Goal: Task Accomplishment & Management: Complete application form

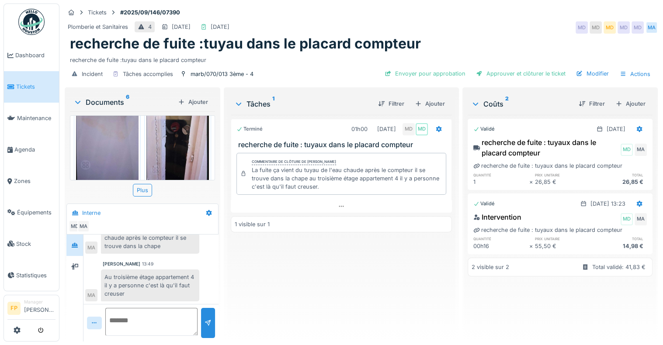
scroll to position [12, 0]
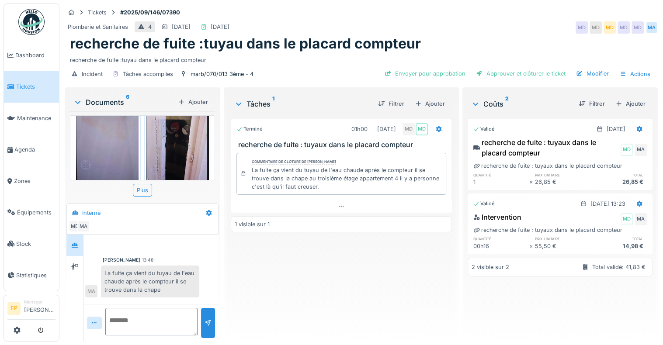
click at [177, 146] on img at bounding box center [177, 136] width 62 height 130
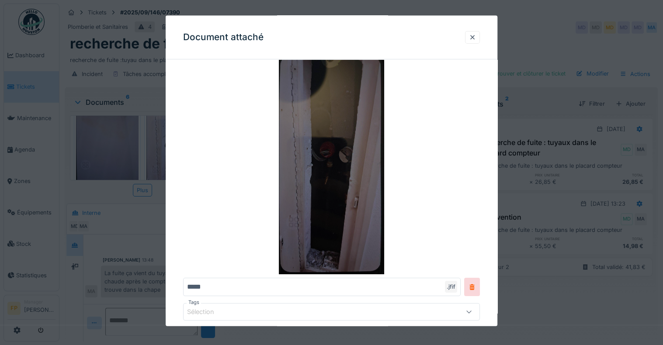
scroll to position [79, 0]
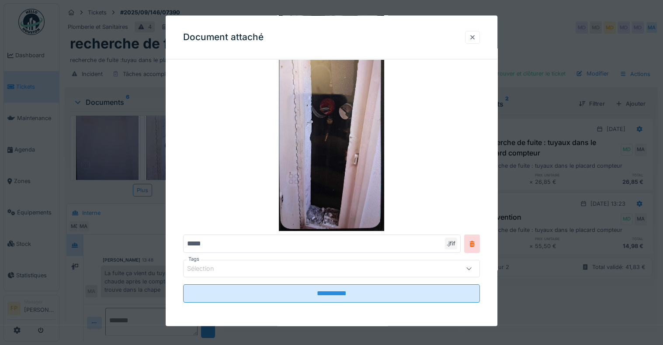
click at [476, 34] on div at bounding box center [472, 37] width 7 height 8
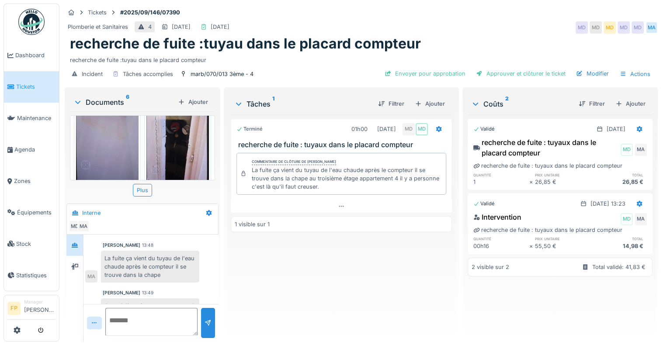
scroll to position [56, 0]
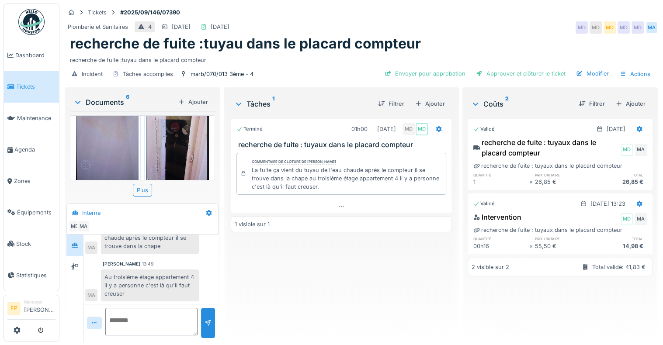
click at [357, 245] on div "Terminé 01h00 24/09/2025 MD MD recherche de fuite : tuyaux dans le placard comp…" at bounding box center [341, 225] width 221 height 220
click at [121, 310] on textarea at bounding box center [151, 322] width 92 height 28
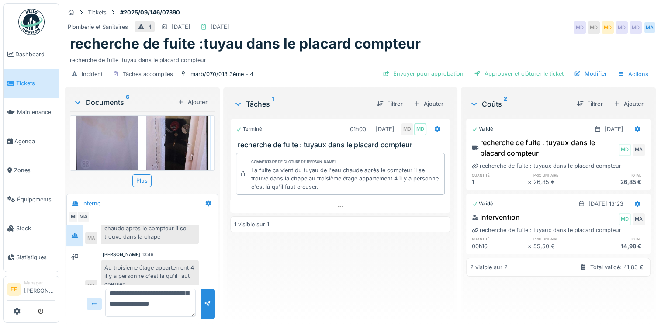
scroll to position [293, 0]
type textarea "**********"
click at [204, 300] on div at bounding box center [207, 304] width 7 height 8
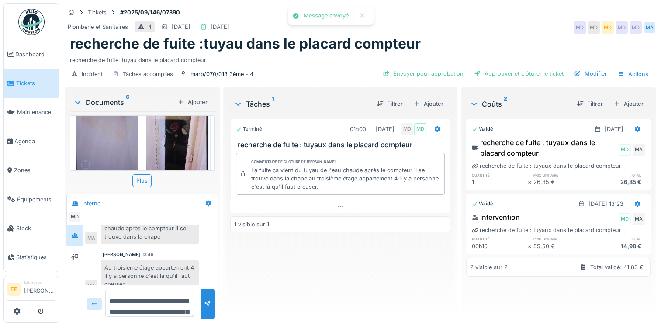
scroll to position [114, 0]
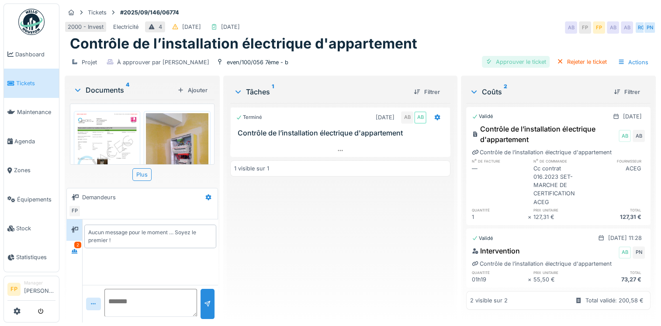
click at [516, 60] on div "Approuver le ticket" at bounding box center [516, 62] width 68 height 12
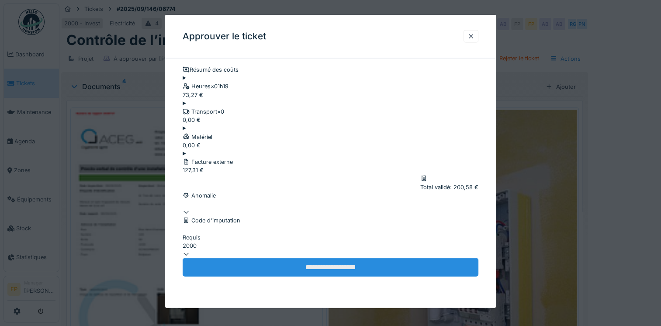
scroll to position [24, 0]
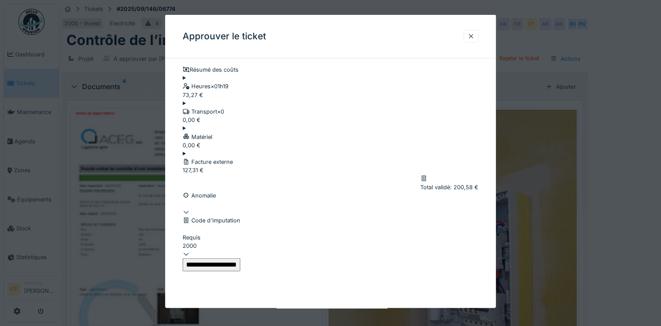
click at [240, 271] on input "**********" at bounding box center [212, 264] width 58 height 13
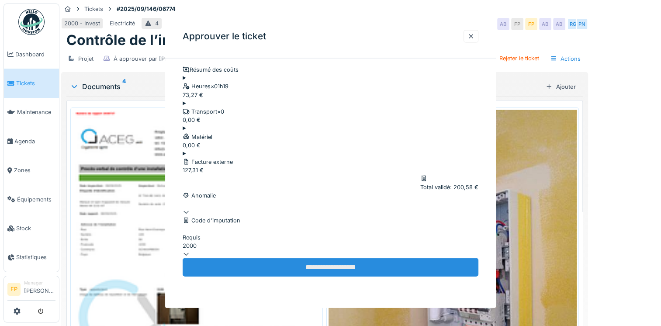
scroll to position [0, 0]
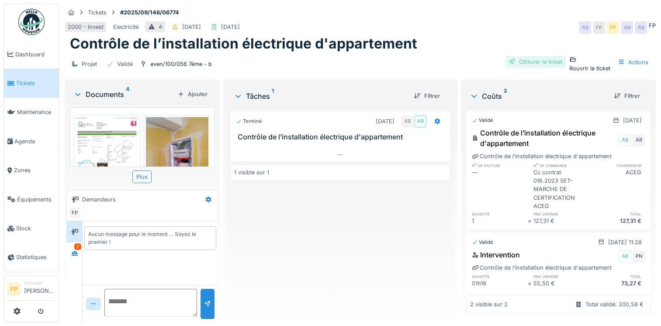
click at [506, 59] on div "Clôturer le ticket" at bounding box center [535, 62] width 61 height 12
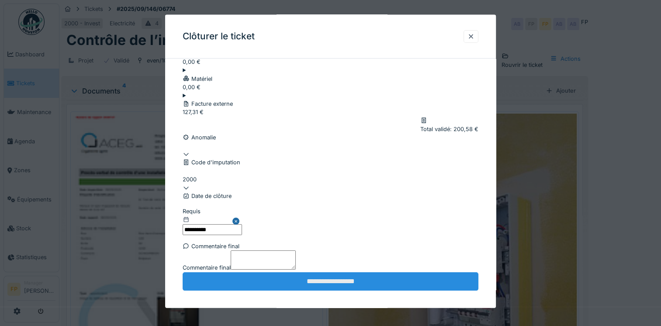
scroll to position [141, 0]
click at [357, 275] on input "**********" at bounding box center [331, 281] width 296 height 18
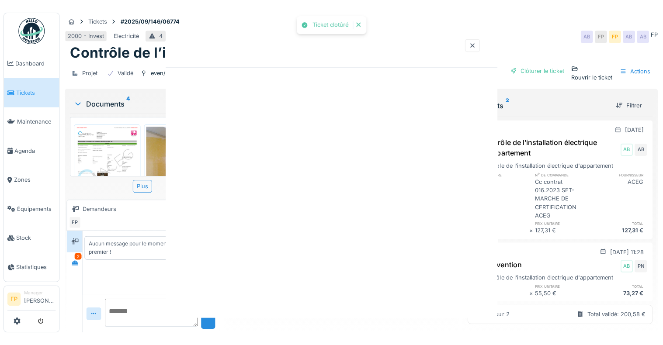
scroll to position [0, 0]
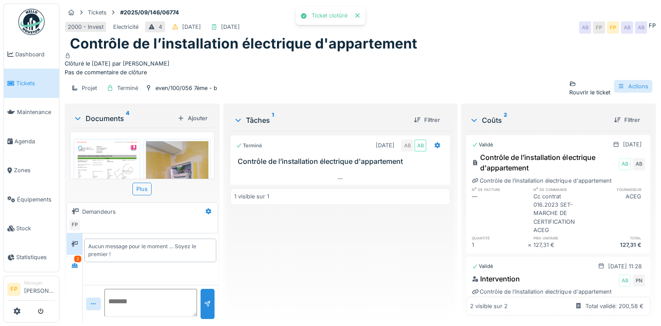
click at [623, 89] on div "Actions" at bounding box center [633, 86] width 38 height 13
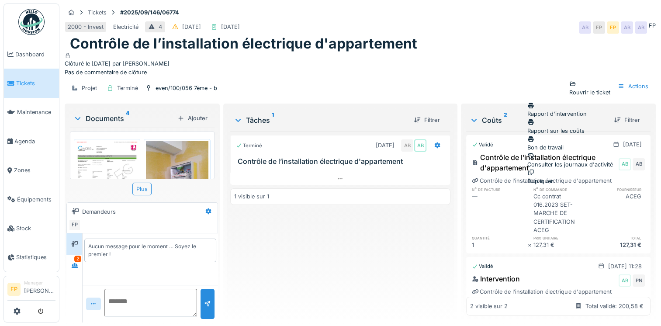
click at [598, 121] on div "Rapport sur les coûts" at bounding box center [570, 126] width 86 height 17
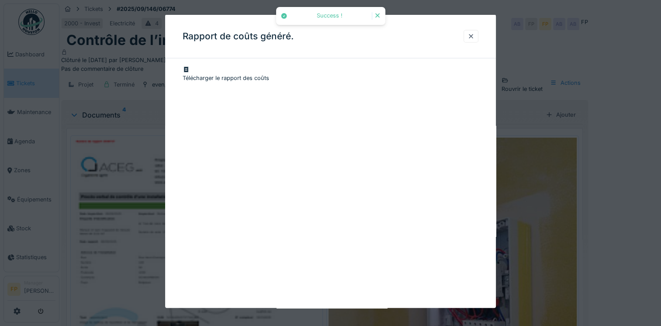
click at [258, 71] on div "Télécharger le rapport des coûts" at bounding box center [331, 74] width 296 height 17
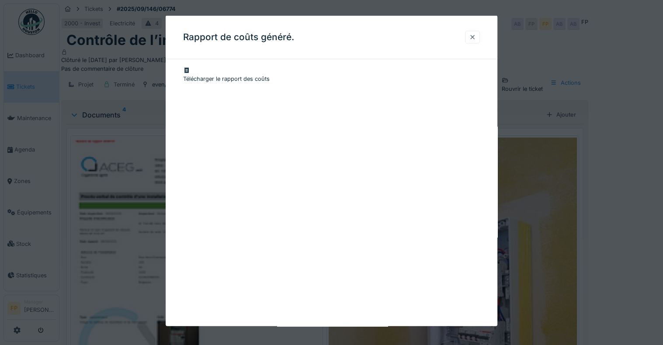
click at [475, 36] on div at bounding box center [472, 37] width 7 height 8
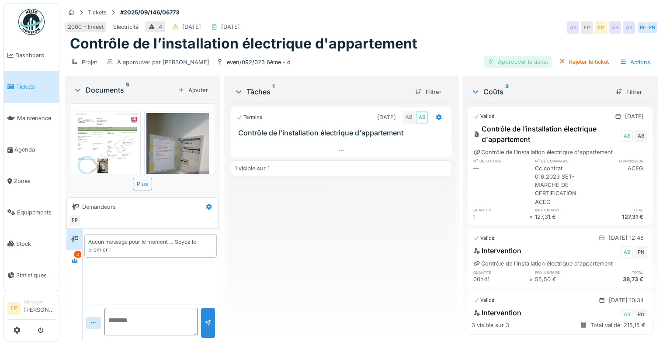
click at [520, 62] on div "Approuver le ticket" at bounding box center [518, 62] width 68 height 12
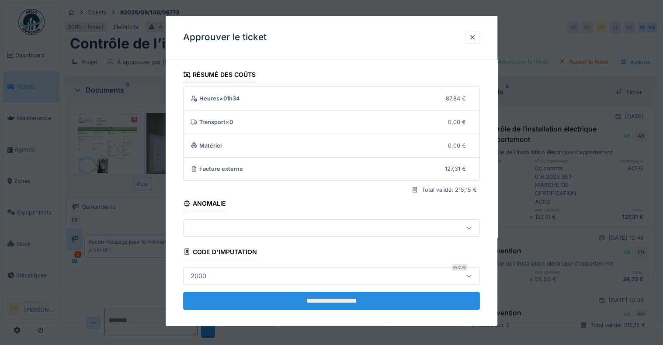
click at [316, 296] on input "**********" at bounding box center [331, 300] width 297 height 18
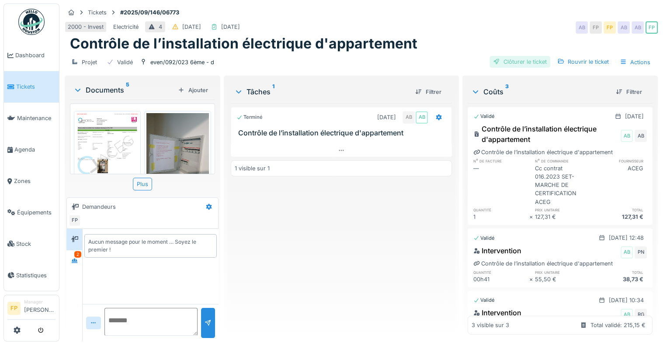
click at [537, 58] on div "Clôturer le ticket" at bounding box center [519, 62] width 61 height 12
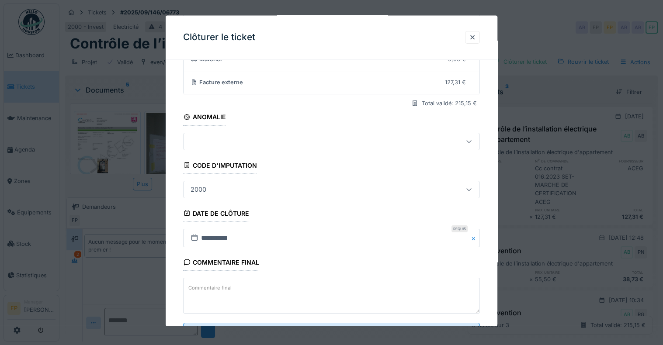
scroll to position [124, 0]
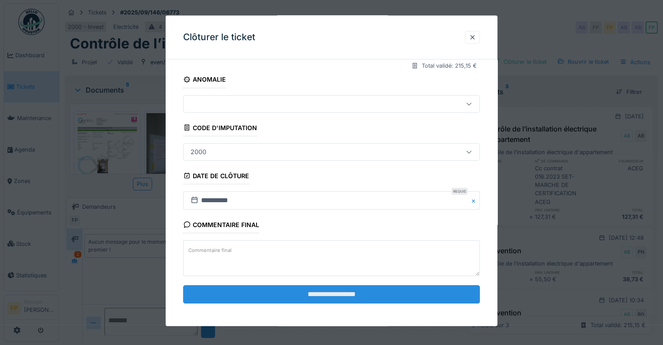
click at [372, 293] on input "**********" at bounding box center [331, 294] width 297 height 18
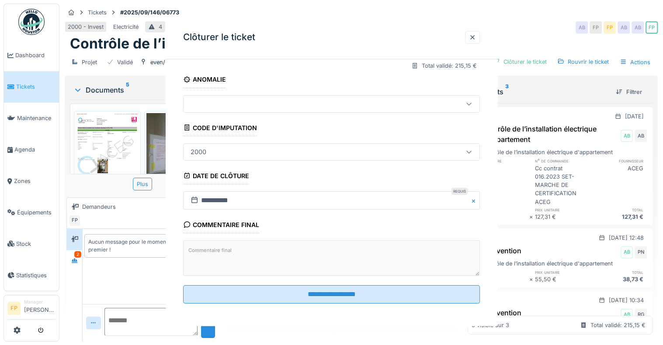
scroll to position [0, 0]
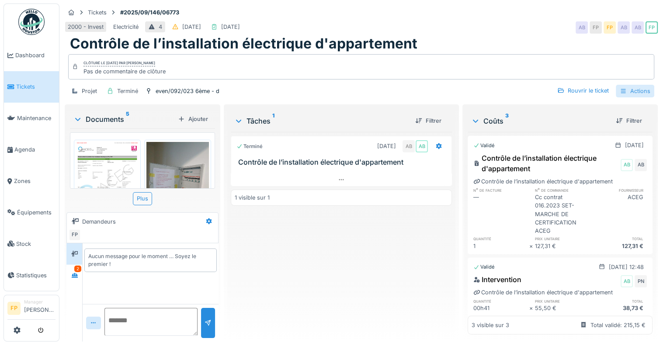
click at [633, 92] on div "Actions" at bounding box center [635, 91] width 38 height 13
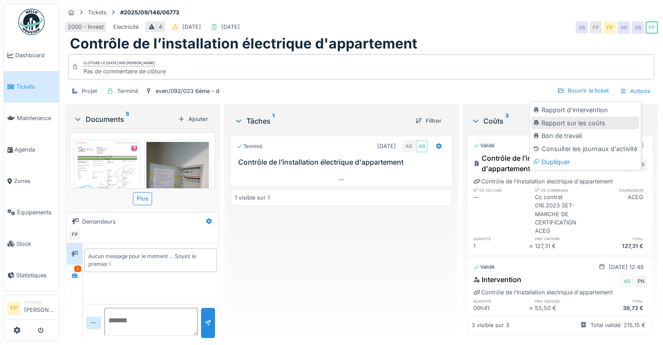
click at [576, 124] on div "Rapport sur les coûts" at bounding box center [584, 123] width 107 height 13
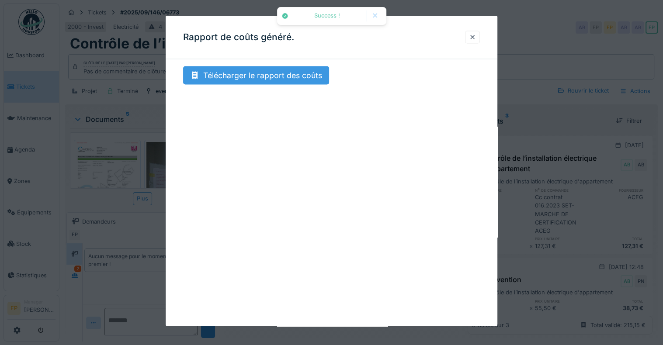
click at [271, 77] on div "Télécharger le rapport des coûts" at bounding box center [256, 75] width 146 height 18
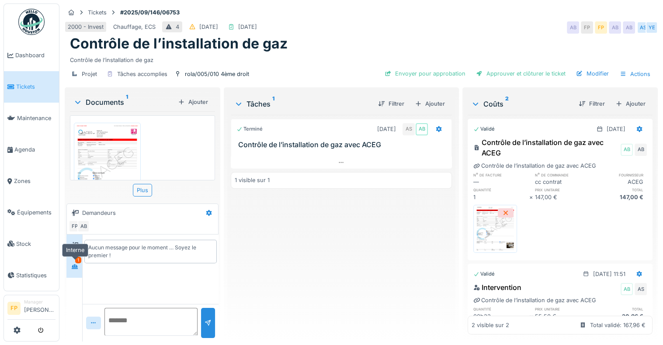
click at [73, 267] on icon at bounding box center [75, 266] width 6 height 5
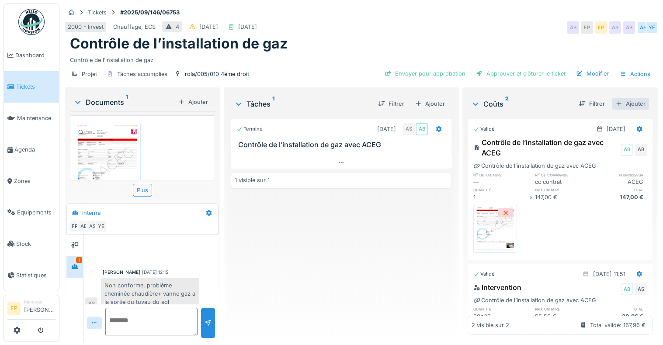
click at [620, 104] on div "Ajouter" at bounding box center [630, 104] width 37 height 12
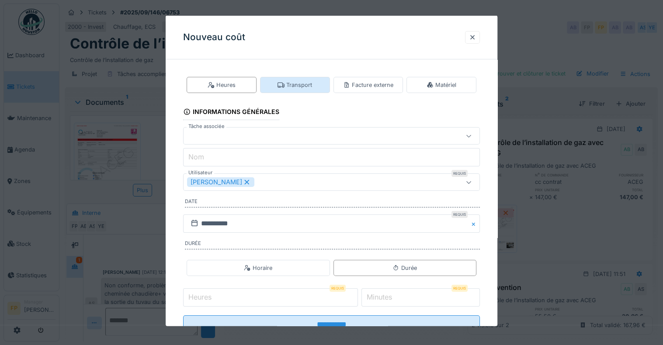
click at [306, 84] on div "Transport" at bounding box center [294, 85] width 35 height 8
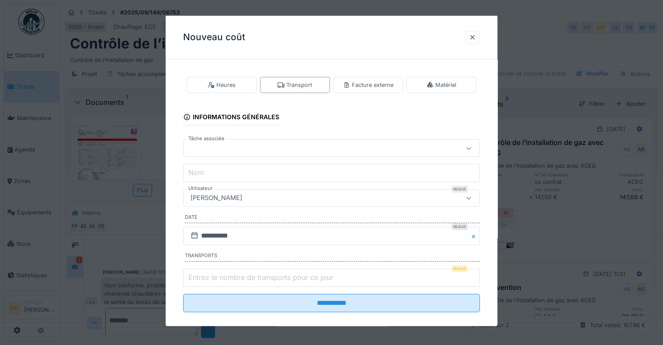
drag, startPoint x: 239, startPoint y: 143, endPoint x: 244, endPoint y: 143, distance: 4.8
click at [239, 143] on div at bounding box center [313, 148] width 253 height 10
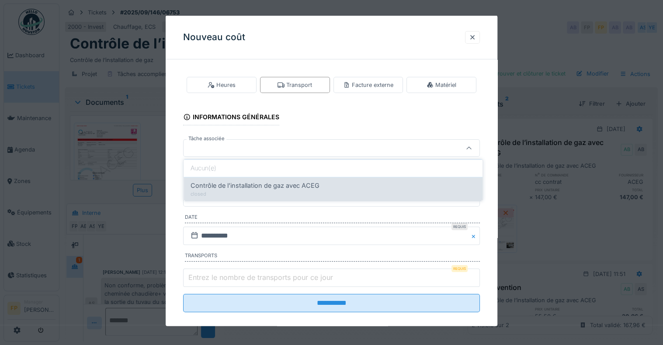
click at [246, 187] on span "Contrôle de l’installation de gaz avec ACEG" at bounding box center [254, 186] width 129 height 10
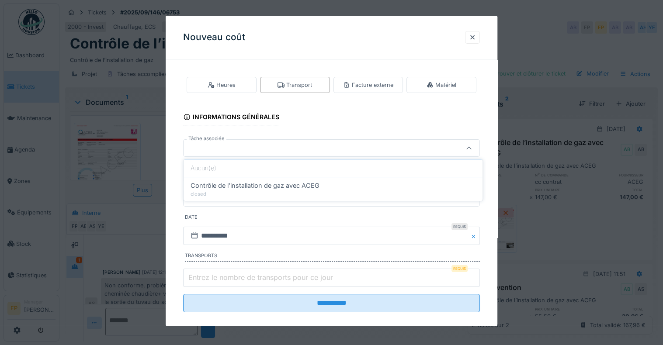
type input "******"
type input "**********"
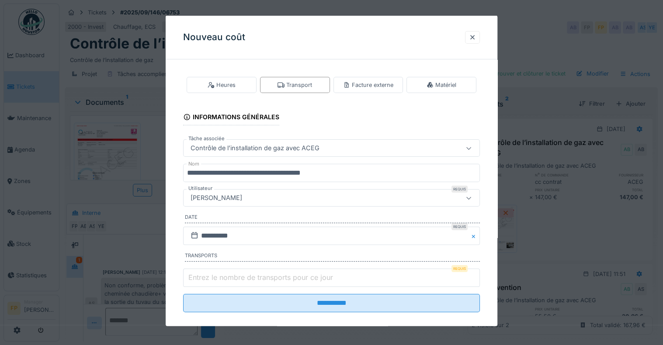
click at [254, 196] on div "[PERSON_NAME]" at bounding box center [313, 198] width 253 height 10
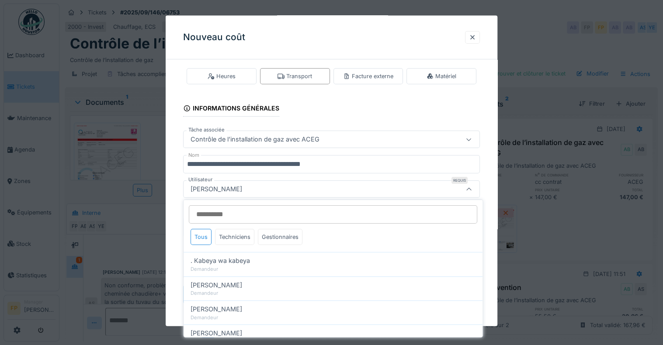
drag, startPoint x: 241, startPoint y: 214, endPoint x: 249, endPoint y: 211, distance: 8.7
click at [243, 214] on input "Utilisateur" at bounding box center [333, 214] width 288 height 18
type input "***"
click at [236, 230] on div "Techniciens" at bounding box center [234, 237] width 39 height 16
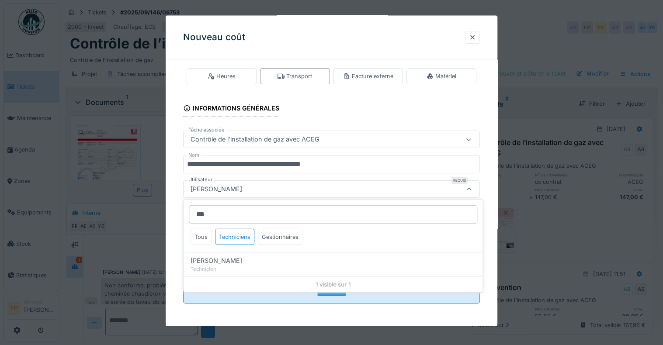
drag, startPoint x: 221, startPoint y: 260, endPoint x: 244, endPoint y: 265, distance: 23.7
click at [222, 260] on span "Anouar Serifi" at bounding box center [216, 261] width 52 height 10
type input "*****"
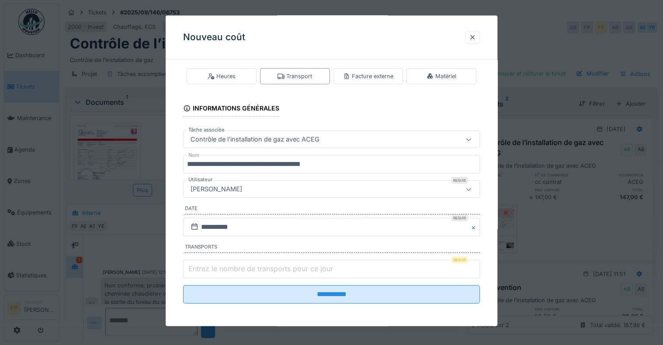
type input "*"
click at [476, 265] on input "*" at bounding box center [331, 269] width 297 height 18
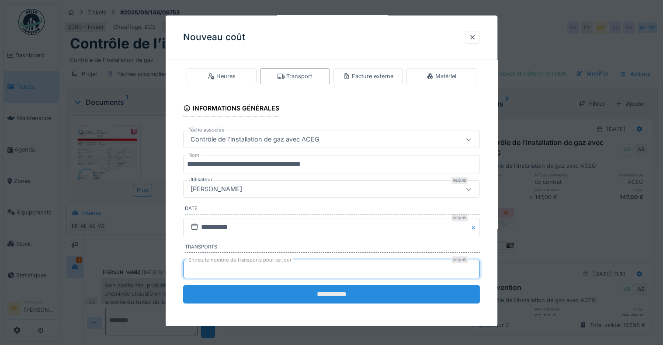
click at [335, 290] on input "**********" at bounding box center [331, 294] width 297 height 18
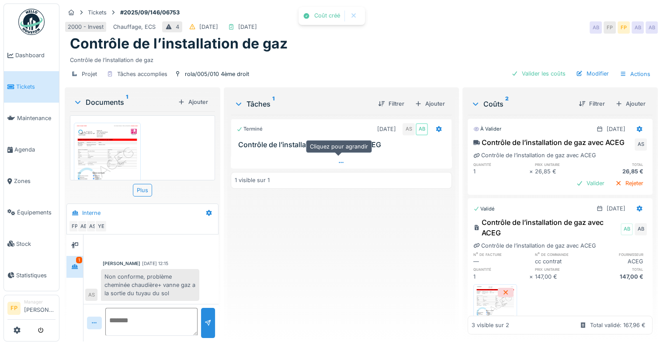
click at [339, 164] on icon at bounding box center [341, 163] width 7 height 6
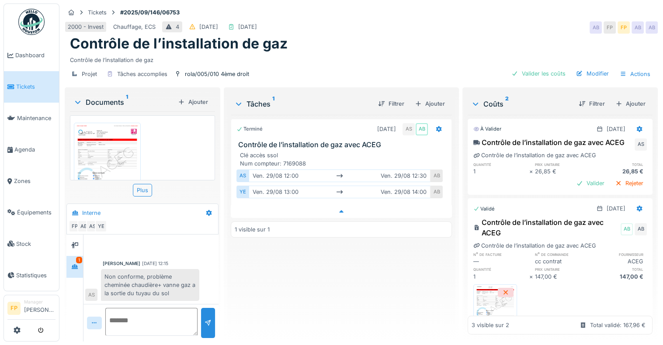
scroll to position [7, 0]
click at [573, 185] on div "Valider" at bounding box center [589, 183] width 35 height 12
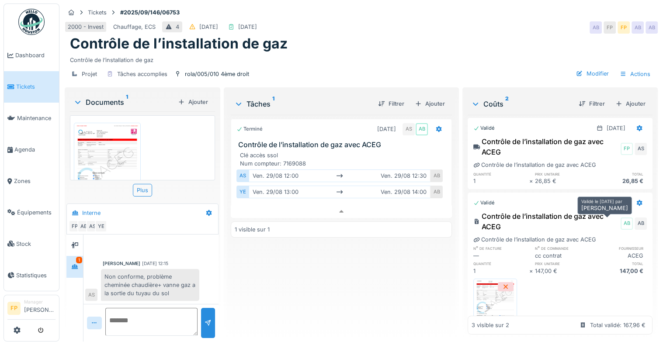
scroll to position [0, 0]
click at [626, 68] on div "Actions" at bounding box center [635, 74] width 38 height 13
click at [592, 68] on div "Modifier" at bounding box center [592, 74] width 40 height 12
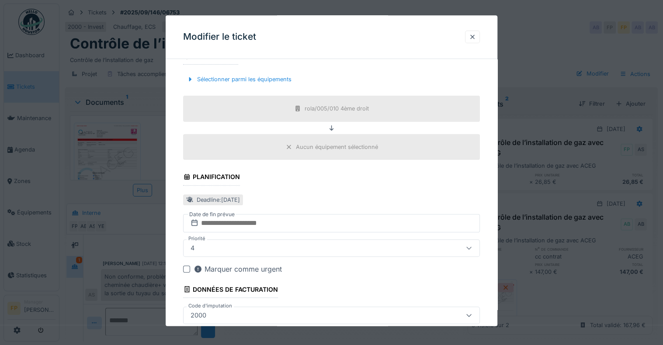
scroll to position [306, 0]
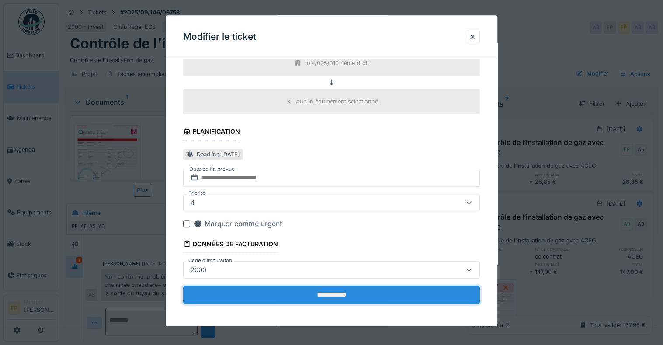
click at [364, 292] on input "**********" at bounding box center [331, 295] width 297 height 18
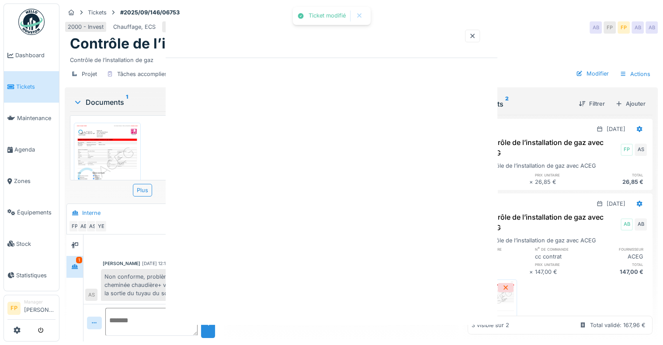
scroll to position [0, 0]
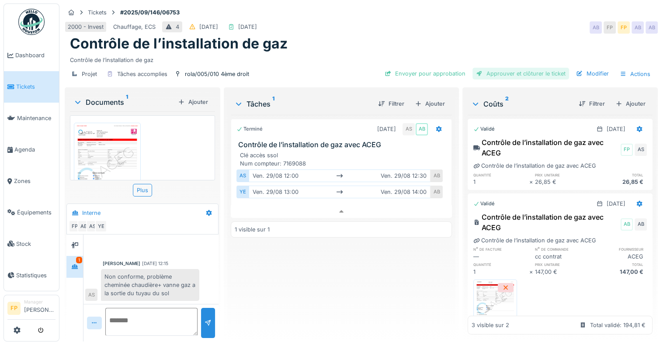
click at [526, 68] on div "Approuver et clôturer le ticket" at bounding box center [520, 74] width 97 height 12
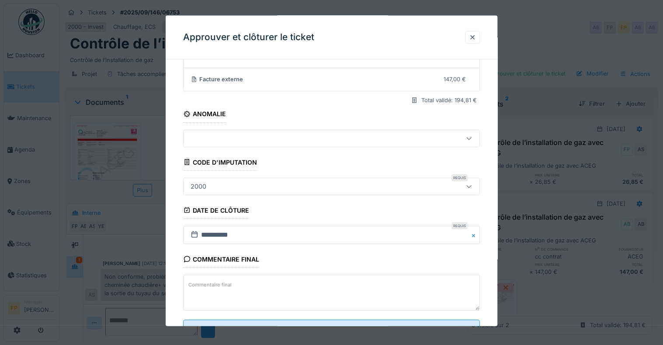
scroll to position [124, 0]
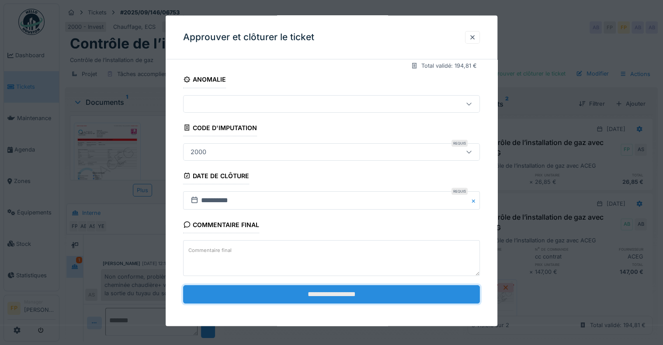
click at [337, 294] on input "**********" at bounding box center [331, 294] width 297 height 18
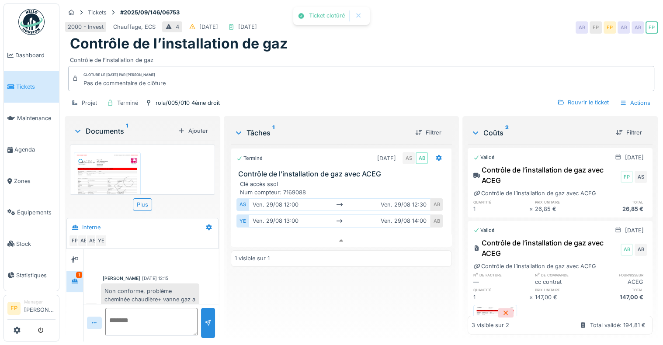
scroll to position [23, 0]
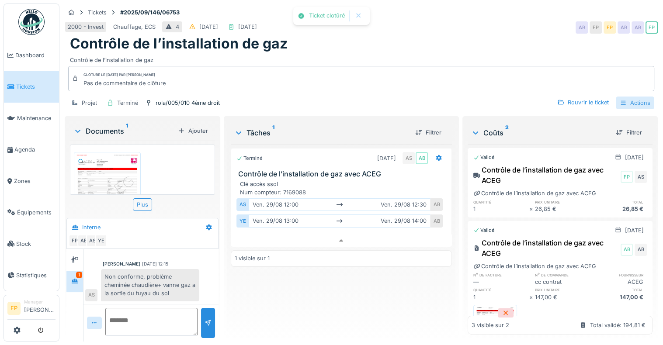
click at [629, 97] on div "Actions" at bounding box center [635, 103] width 38 height 13
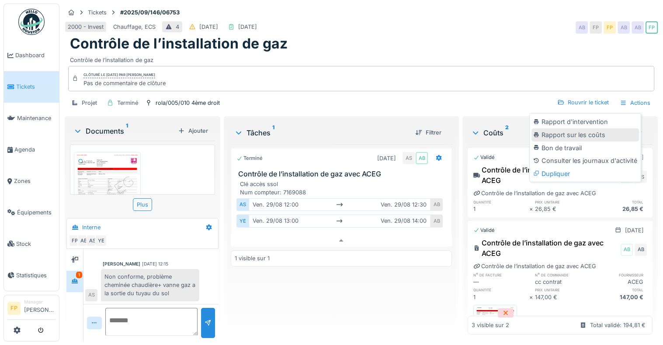
click at [583, 128] on div "Rapport sur les coûts" at bounding box center [584, 134] width 107 height 13
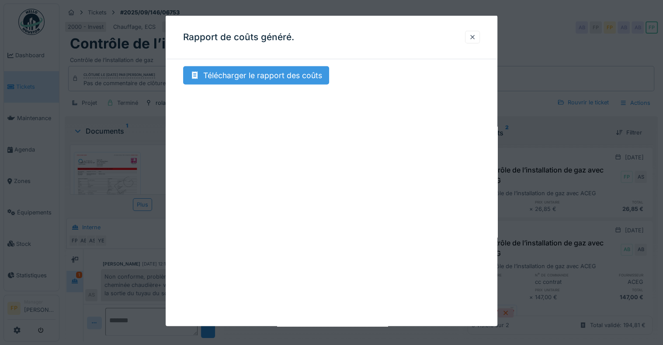
click at [268, 76] on div "Télécharger le rapport des coûts" at bounding box center [256, 75] width 146 height 18
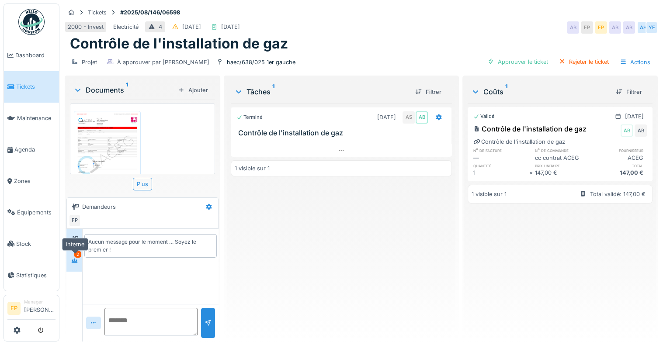
click at [75, 261] on icon at bounding box center [75, 260] width 6 height 5
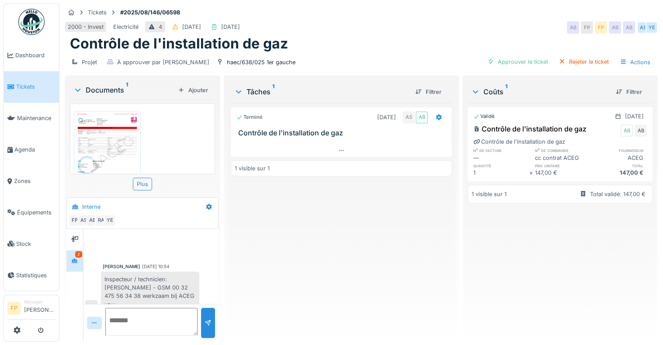
scroll to position [7, 0]
